Goal: Information Seeking & Learning: Learn about a topic

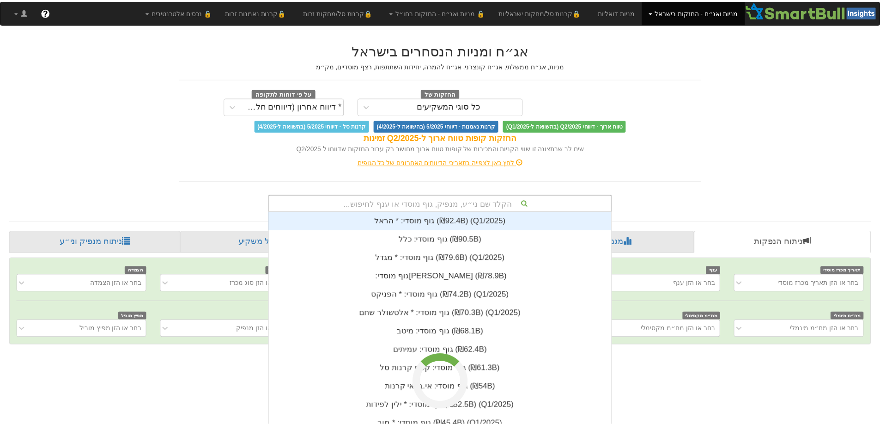
scroll to position [18, 0]
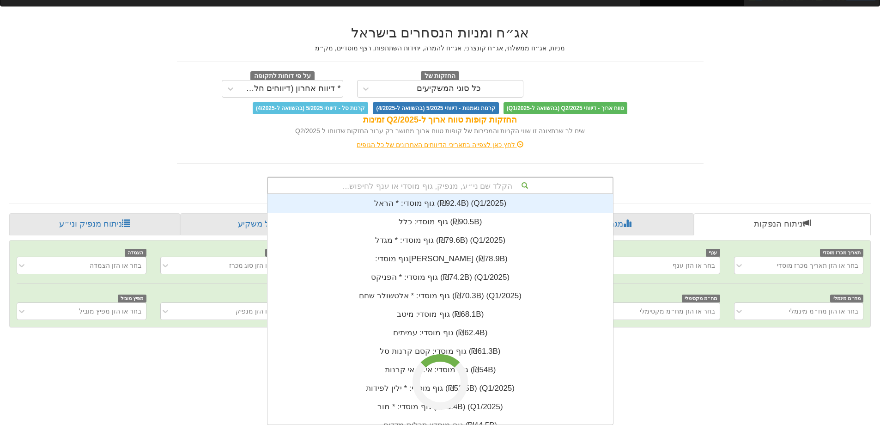
click at [412, 194] on div "הקלד שם ני״ע, מנפיק, גוף מוסדי או ענף לחיפוש... גוף מוסדי: * ‏[PERSON_NAME] ‎(₪…" at bounding box center [440, 186] width 347 height 18
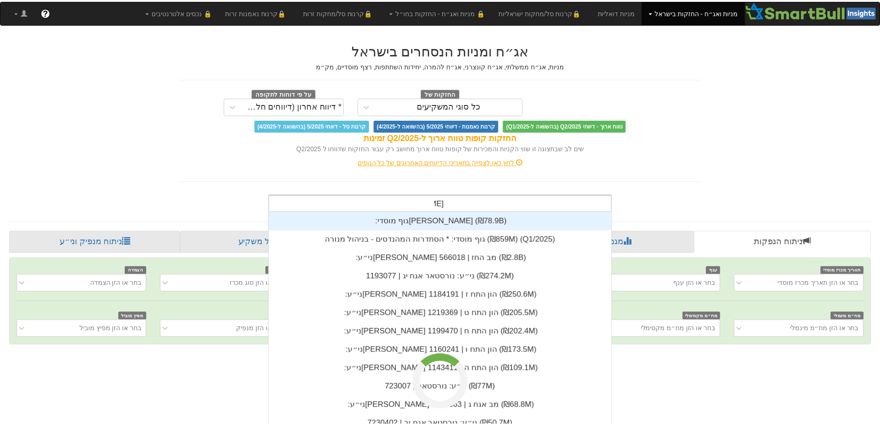
scroll to position [74, 0]
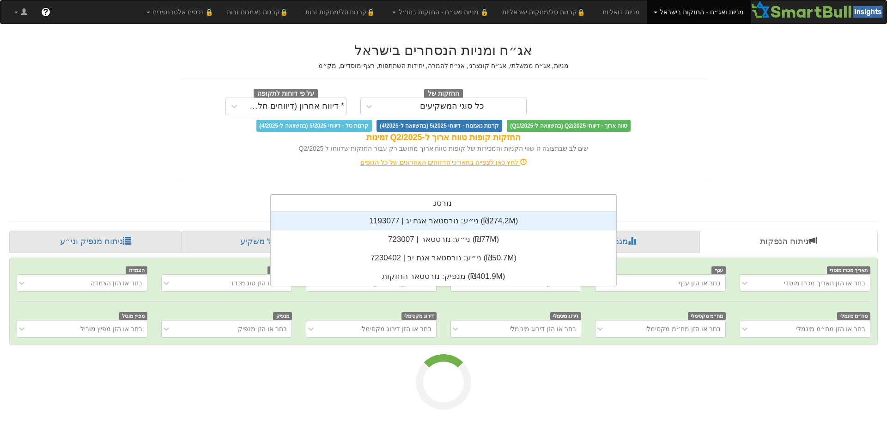
type input "נורסטאר"
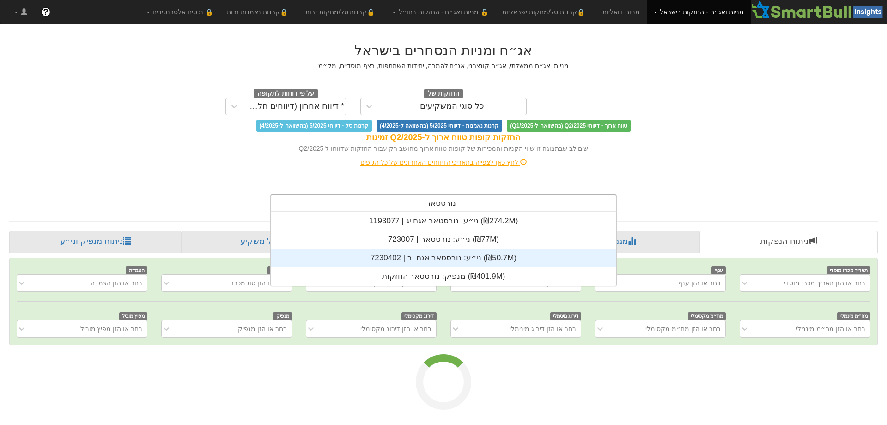
click at [451, 263] on div "ני״ע: ‏נורסטאר אגח יב | 7230402 ‎(₪50.7M)‎" at bounding box center [444, 258] width 346 height 18
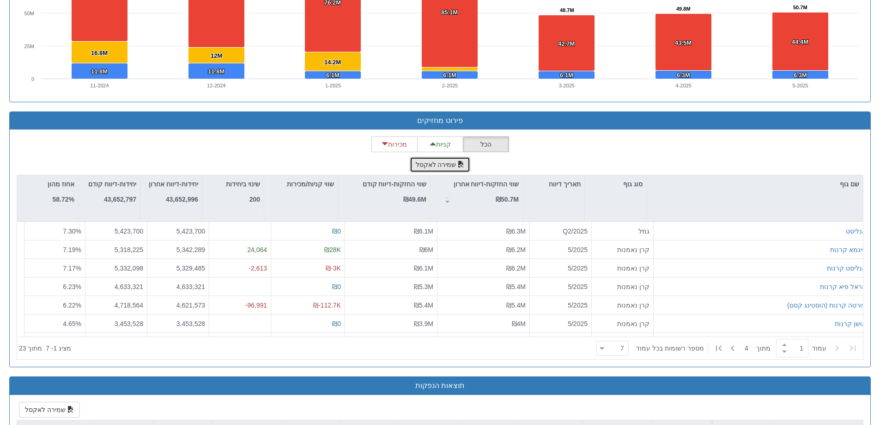
click at [452, 160] on button "שמירה לאקסל" at bounding box center [440, 165] width 61 height 16
